Goal: Task Accomplishment & Management: Use online tool/utility

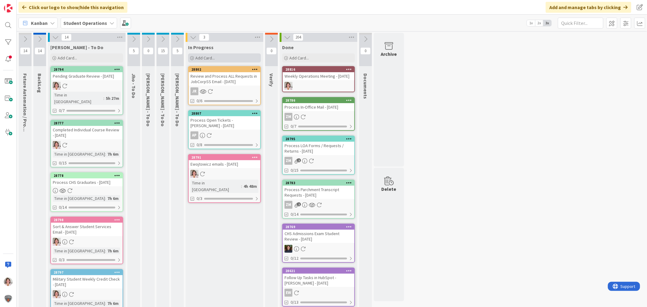
click at [228, 57] on div "Add Card..." at bounding box center [224, 57] width 73 height 9
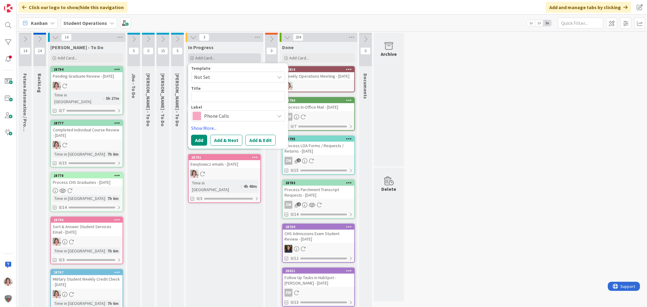
type textarea "x"
type textarea "D"
type textarea "x"
type textarea "DE"
type textarea "x"
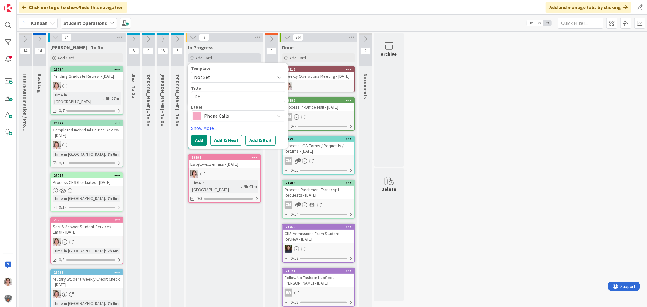
type textarea "DEA"
type textarea "x"
type textarea "DEAC"
type textarea "x"
type textarea "DEAC"
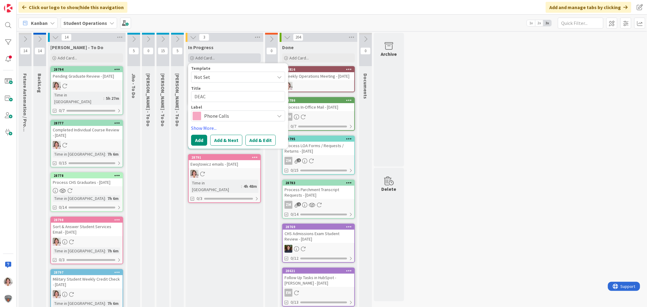
type textarea "x"
type textarea "DEAC R"
type textarea "x"
type textarea "DEAC"
type textarea "x"
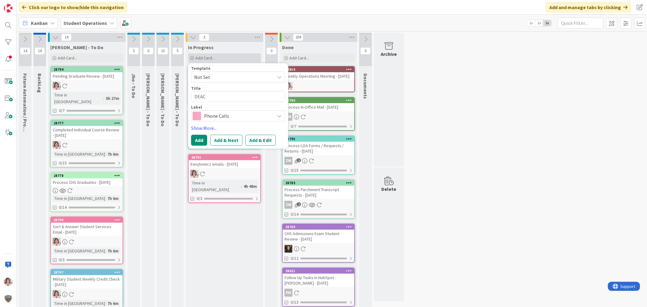
type textarea "DEAC C"
type textarea "x"
type textarea "DEAC"
type textarea "x"
type textarea "DEAC A"
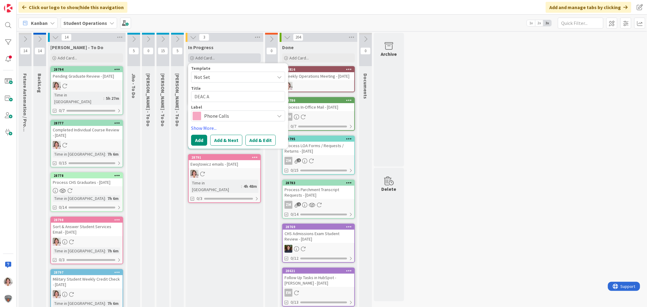
type textarea "x"
type textarea "DEAC An"
type textarea "x"
type textarea "[PERSON_NAME]"
type textarea "x"
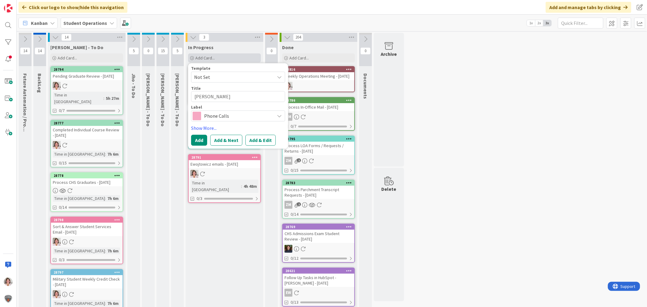
type textarea "DEAC Annu"
type textarea "x"
type textarea "DEAC Annua"
type textarea "x"
type textarea "DEAC Annual"
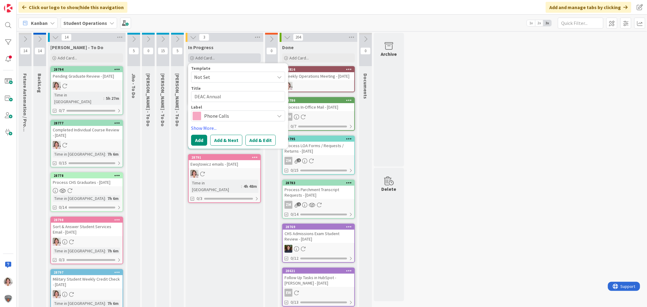
type textarea "x"
type textarea "DEAC Annual"
type textarea "x"
type textarea "DEAC Annual R"
type textarea "x"
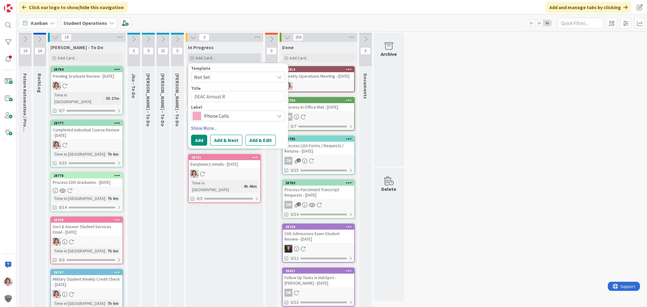
type textarea "DEAC Annual RE"
type textarea "x"
type textarea "DEAC Annual REp"
type textarea "x"
type textarea "DEAC Annual REpo"
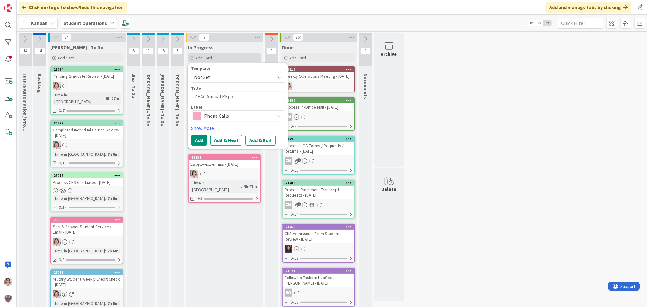
type textarea "x"
type textarea "DEAC Annual REp"
type textarea "x"
type textarea "DEAC Annual RE"
type textarea "x"
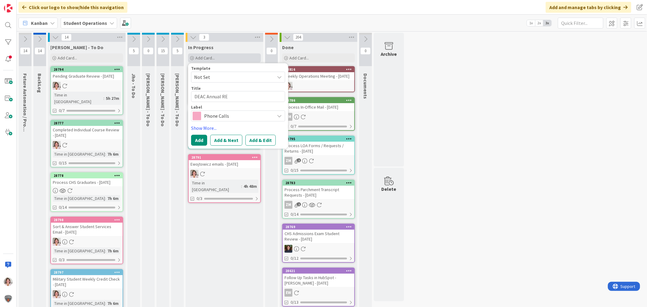
type textarea "DEAC Annual R"
type textarea "x"
type textarea "DEAC Annual Re"
type textarea "x"
type textarea "DEAC Annual Rep"
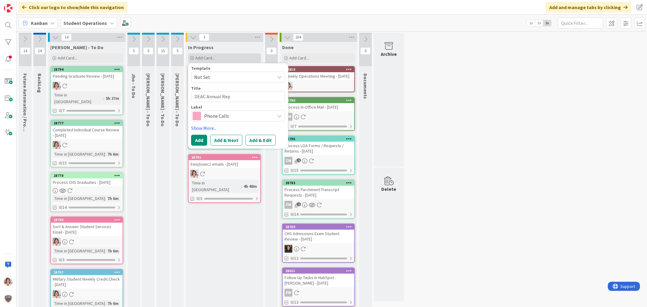
type textarea "x"
type textarea "DEAC Annual Repo"
type textarea "x"
type textarea "DEAC Annual Repor"
type textarea "x"
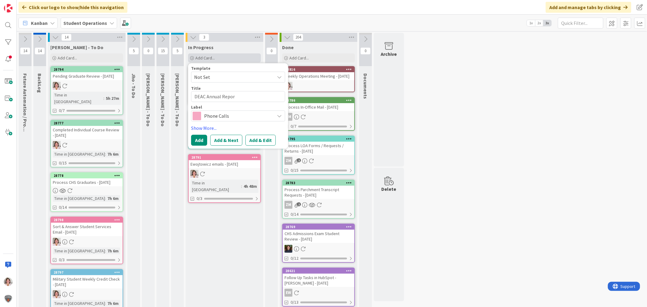
type textarea "DEAC Annual Report"
type textarea "x"
type textarea "DEAC Annual Report"
type textarea "x"
type textarea "DEAC Annual Report R"
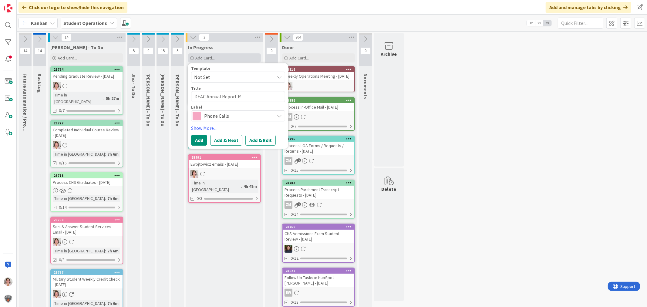
type textarea "x"
type textarea "DEAC Annual Report Re"
type textarea "x"
type textarea "DEAC Annual Report Res"
type textarea "x"
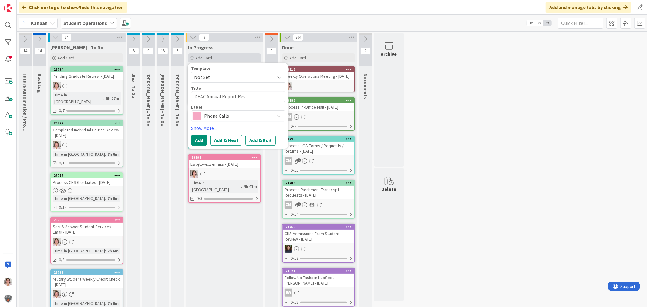
type textarea "DEAC Annual Report Reso"
type textarea "x"
type textarea "DEAC Annual Report Reson"
type textarea "x"
type textarea "DEAC Annual Report Reso"
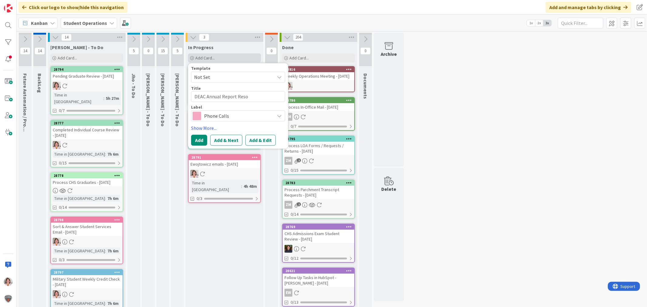
type textarea "x"
type textarea "DEAC Annual Report Res"
type textarea "x"
type textarea "DEAC Annual Report Resp"
type textarea "x"
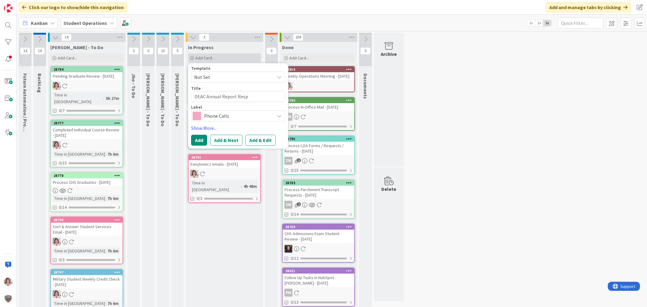
type textarea "DEAC Annual Report Respo"
type textarea "x"
type textarea "DEAC Annual Report Respon"
type textarea "x"
type textarea "DEAC Annual Report Respons"
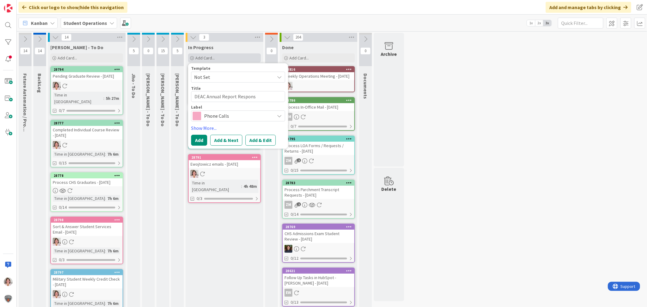
type textarea "x"
type textarea "DEAC Annual Report Response"
click at [222, 116] on span "Phone Calls" at bounding box center [237, 116] width 67 height 8
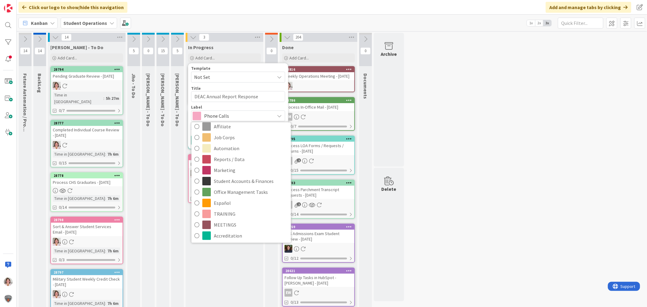
scroll to position [149, 0]
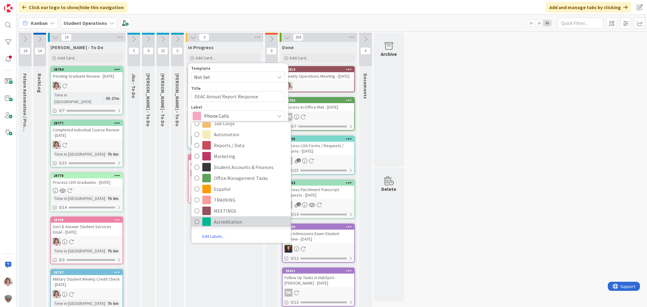
click at [233, 222] on span "Accreditation" at bounding box center [251, 221] width 74 height 9
type textarea "x"
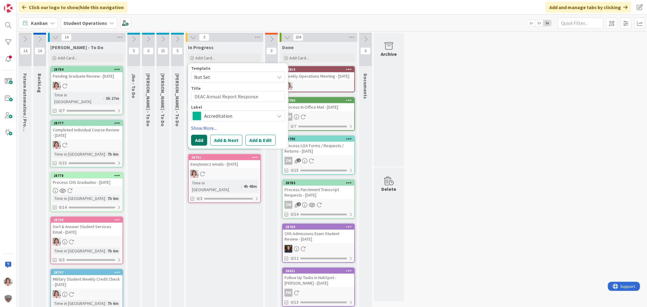
click at [196, 143] on button "Add" at bounding box center [199, 140] width 16 height 11
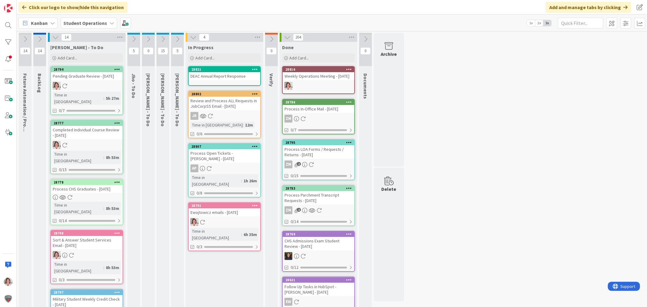
click at [255, 69] on icon at bounding box center [255, 69] width 6 height 4
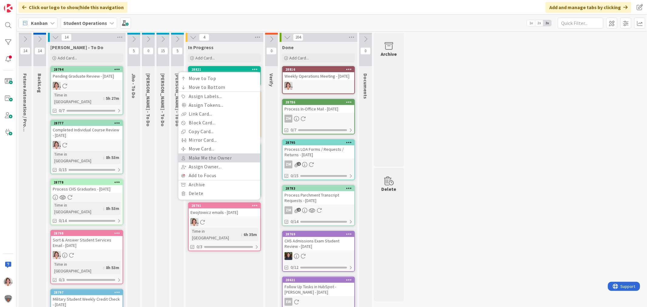
click at [212, 159] on link "Make Me the Owner" at bounding box center [219, 158] width 82 height 9
